Goal: Transaction & Acquisition: Purchase product/service

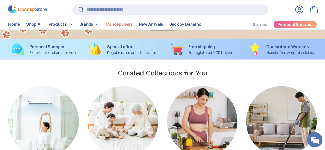
scroll to position [121, 0]
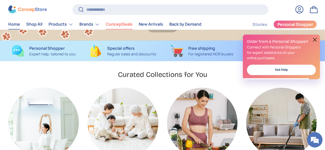
click at [132, 23] on link "ConcepDeals" at bounding box center [119, 25] width 27 height 10
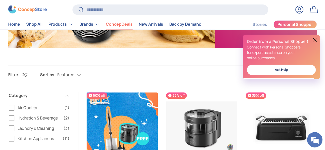
scroll to position [256, 0]
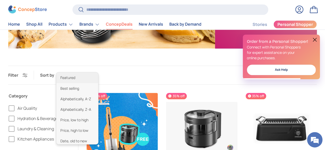
click at [91, 71] on div "Featured Featured Best selling Alphabetically, A-Z Alphabetically, Z-A Price, l…" at bounding box center [74, 75] width 34 height 9
click at [89, 115] on li "Price, low to high" at bounding box center [77, 120] width 42 height 11
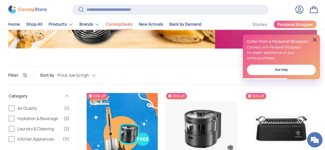
scroll to position [0, 0]
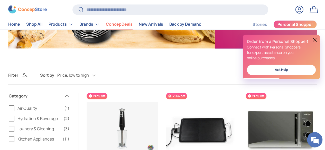
click at [314, 38] on button at bounding box center [314, 40] width 6 height 6
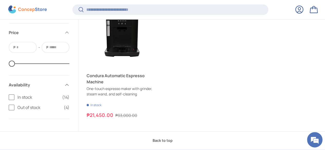
scroll to position [1193, 0]
